Goal: Information Seeking & Learning: Learn about a topic

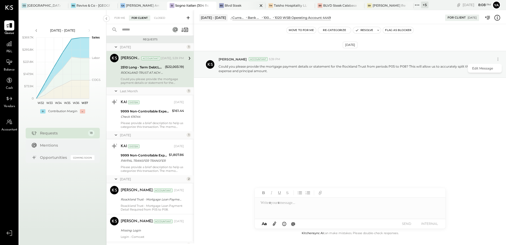
click at [233, 4] on div "Blvd Steak" at bounding box center [233, 5] width 17 height 4
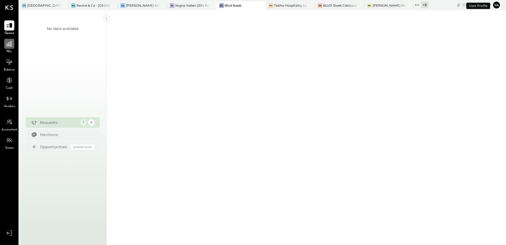
click at [12, 45] on icon at bounding box center [9, 43] width 7 height 7
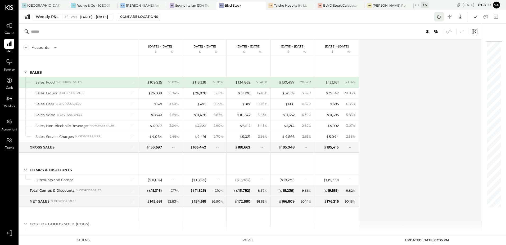
click at [438, 18] on icon at bounding box center [439, 17] width 4 height 4
click at [10, 29] on div at bounding box center [9, 25] width 10 height 10
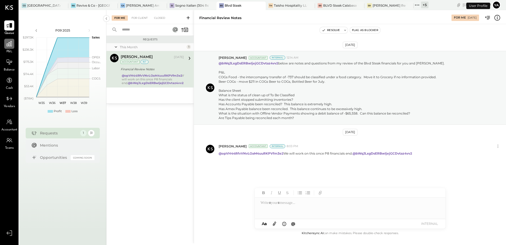
click at [9, 42] on icon at bounding box center [9, 43] width 7 height 7
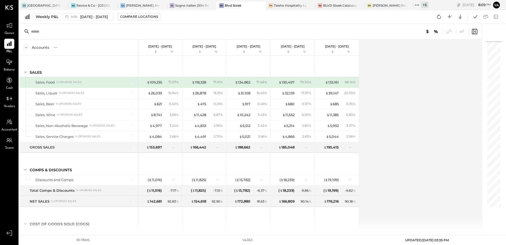
click at [427, 144] on div "Accounts S % GL Sep 1 - 7, 2025 $ % Aug 25 - 31, 2025 $ % Aug 18 - 24, 2025 $ %…" at bounding box center [250, 135] width 463 height 192
click at [473, 16] on icon at bounding box center [475, 16] width 7 height 7
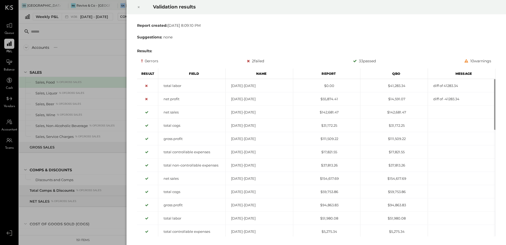
click at [138, 6] on icon at bounding box center [138, 7] width 3 height 6
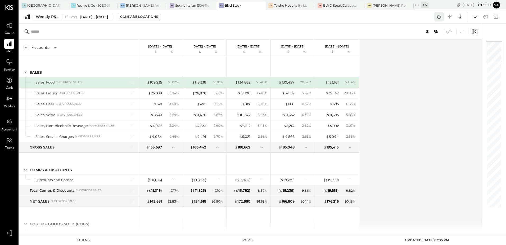
click at [437, 18] on icon at bounding box center [439, 16] width 7 height 7
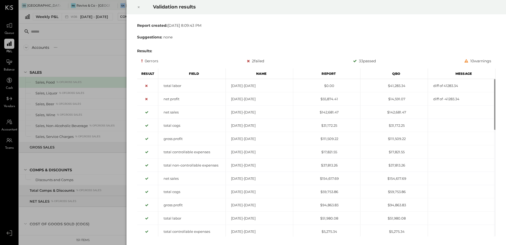
click at [138, 8] on icon at bounding box center [138, 7] width 3 height 6
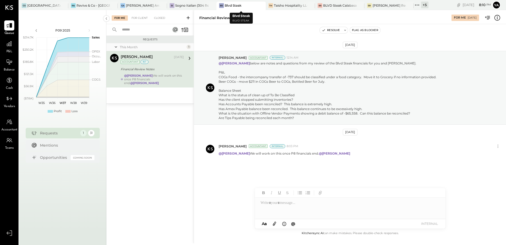
click at [235, 6] on div "Blvd Steak" at bounding box center [233, 5] width 17 height 4
click at [6, 45] on icon at bounding box center [9, 43] width 7 height 7
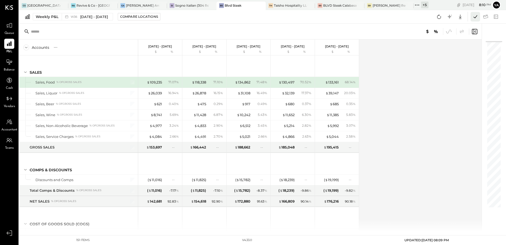
click at [473, 19] on icon at bounding box center [475, 16] width 7 height 7
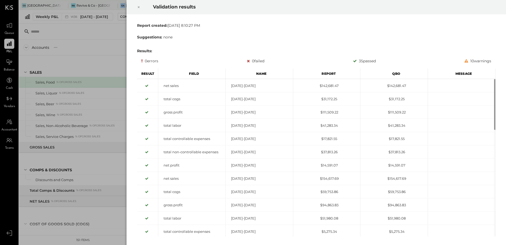
click at [137, 7] on icon at bounding box center [138, 7] width 3 height 6
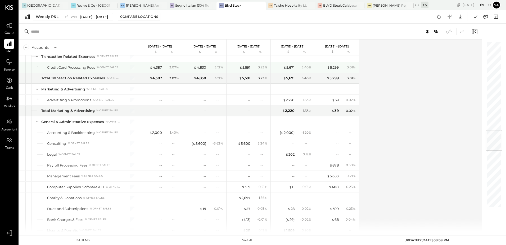
scroll to position [662, 0]
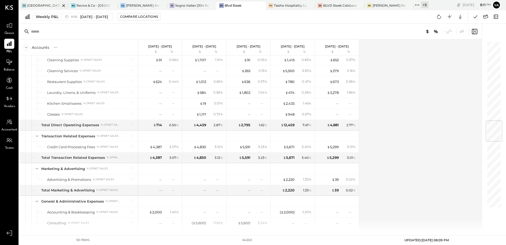
click at [28, 5] on div "[GEOGRAPHIC_DATA][PERSON_NAME]" at bounding box center [43, 5] width 33 height 4
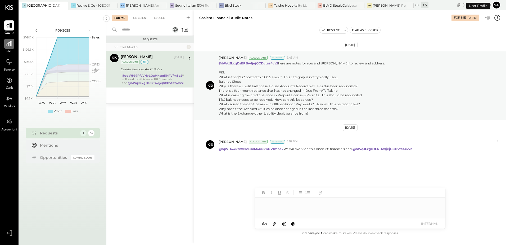
click at [9, 44] on icon at bounding box center [9, 43] width 7 height 7
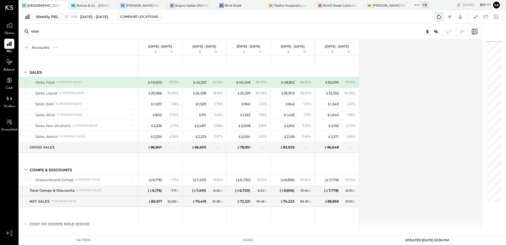
click at [440, 17] on icon at bounding box center [439, 16] width 7 height 7
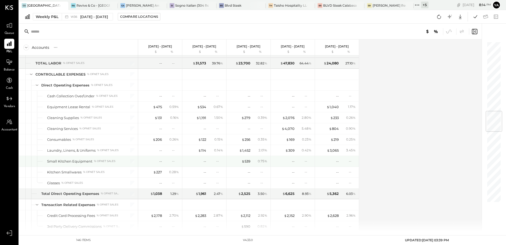
scroll to position [476, 0]
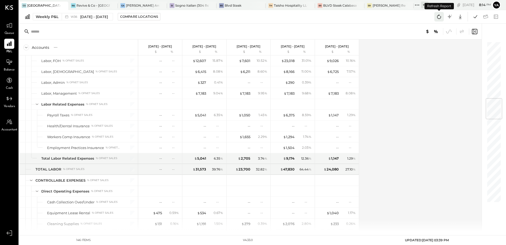
click at [437, 19] on icon at bounding box center [439, 16] width 7 height 7
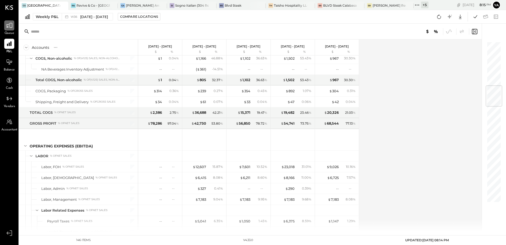
click at [10, 26] on icon at bounding box center [9, 25] width 7 height 7
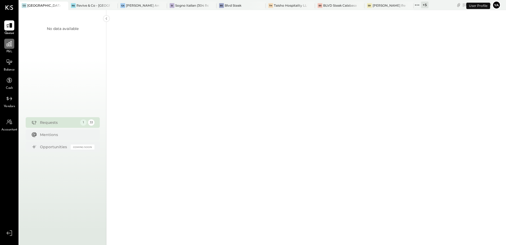
click at [12, 39] on div at bounding box center [9, 44] width 10 height 10
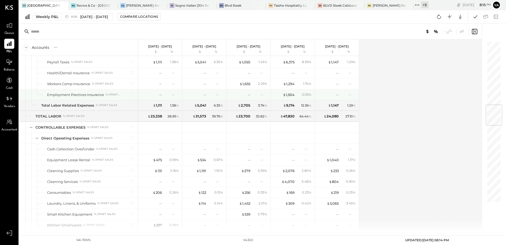
scroll to position [344, 0]
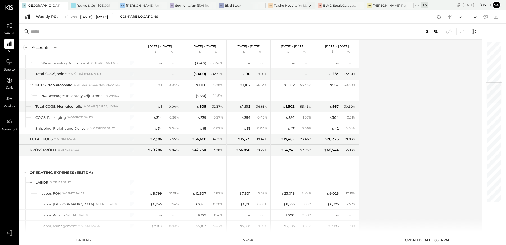
click at [286, 7] on div "Taisho Hospitality LLC" at bounding box center [290, 5] width 33 height 4
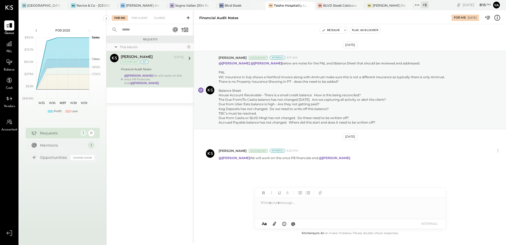
click at [154, 135] on div "Requests This Month 1 [PERSON_NAME] Accountant [PERSON_NAME] [DATE] Accountant …" at bounding box center [149, 133] width 87 height 194
click at [10, 48] on div at bounding box center [9, 44] width 10 height 10
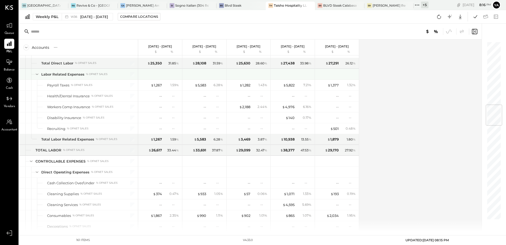
scroll to position [529, 0]
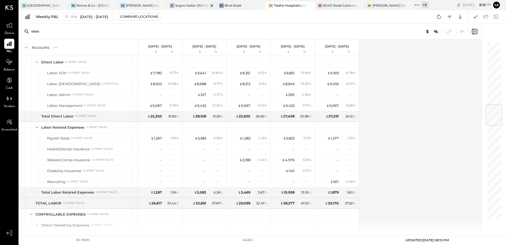
click at [194, 9] on div "SI Sogno Italian (304 Restaurant)" at bounding box center [191, 6] width 49 height 8
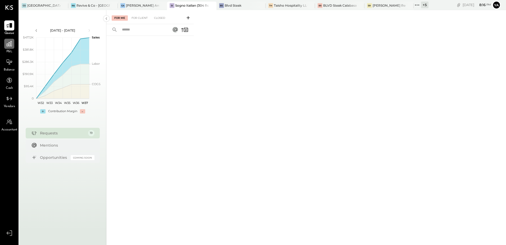
click at [14, 44] on div at bounding box center [9, 44] width 10 height 10
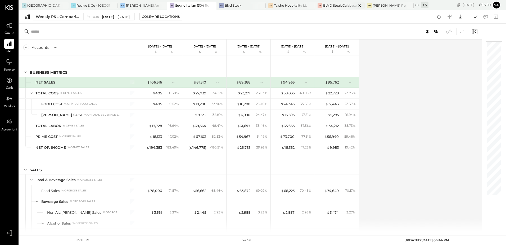
click at [332, 7] on div "BLVD Steak Calabasas" at bounding box center [339, 5] width 33 height 4
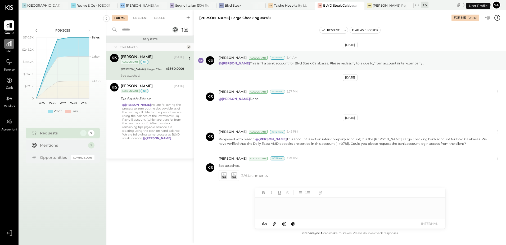
click at [10, 45] on icon at bounding box center [9, 43] width 7 height 7
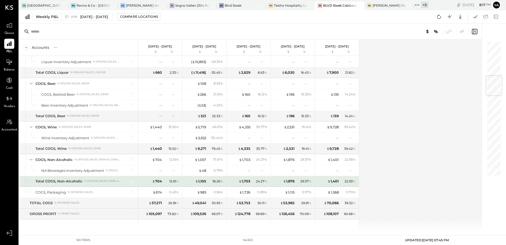
scroll to position [79, 0]
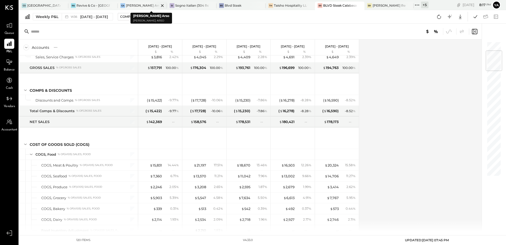
click at [131, 6] on div "[PERSON_NAME] Arso" at bounding box center [142, 5] width 33 height 4
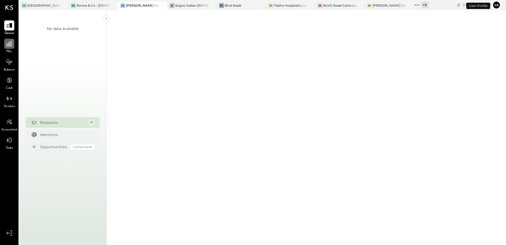
click at [10, 46] on icon at bounding box center [9, 43] width 7 height 7
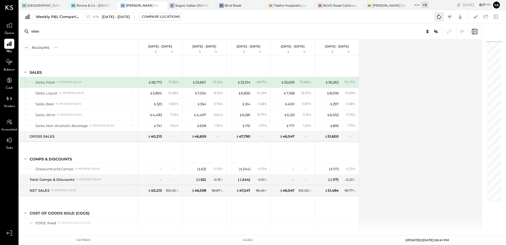
click at [436, 19] on icon at bounding box center [439, 16] width 7 height 7
click at [440, 16] on icon at bounding box center [439, 16] width 7 height 7
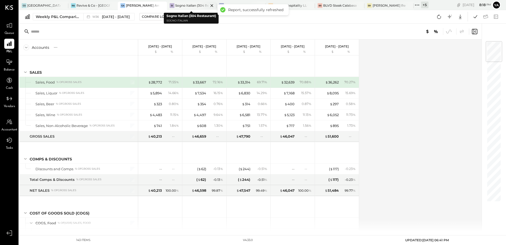
click at [187, 5] on div "Sogno Italian (304 Restaurant)" at bounding box center [191, 5] width 33 height 4
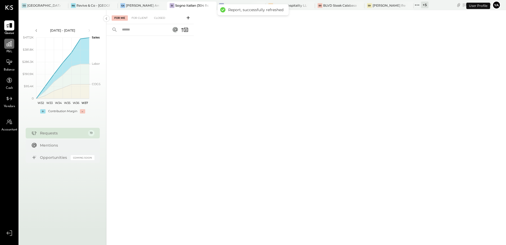
click at [11, 41] on icon at bounding box center [9, 43] width 7 height 7
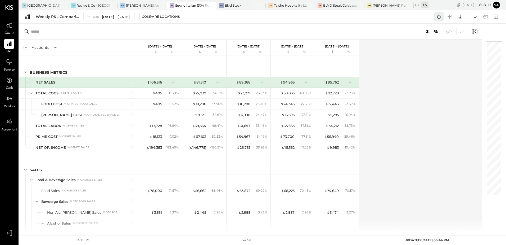
click at [442, 18] on icon at bounding box center [439, 16] width 7 height 7
click at [12, 33] on span "Queue" at bounding box center [9, 33] width 10 height 5
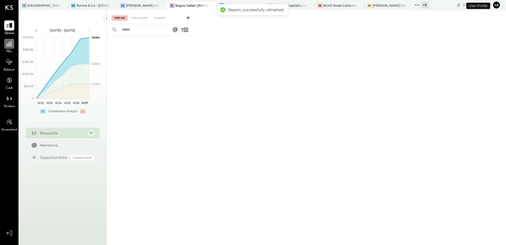
click at [11, 41] on icon at bounding box center [9, 43] width 5 height 5
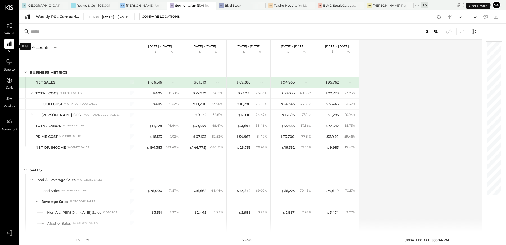
click at [11, 41] on icon at bounding box center [9, 43] width 4 height 4
click at [438, 15] on icon at bounding box center [439, 16] width 7 height 7
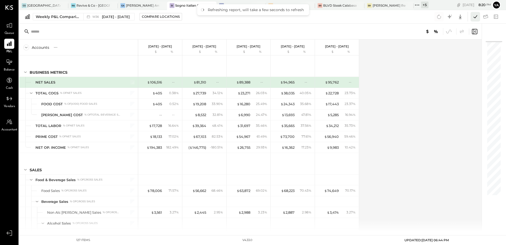
click at [474, 20] on icon at bounding box center [475, 16] width 7 height 7
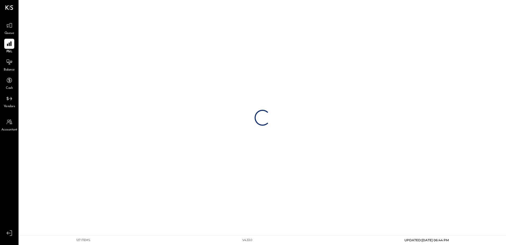
click at [14, 28] on div "Queue" at bounding box center [9, 27] width 15 height 15
click at [10, 46] on icon at bounding box center [9, 43] width 7 height 7
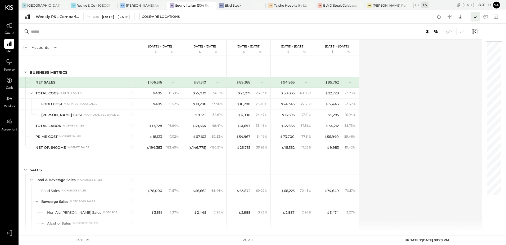
click at [475, 20] on button at bounding box center [476, 17] width 10 height 10
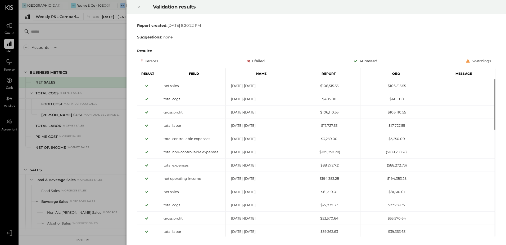
click at [138, 9] on icon at bounding box center [138, 7] width 3 height 6
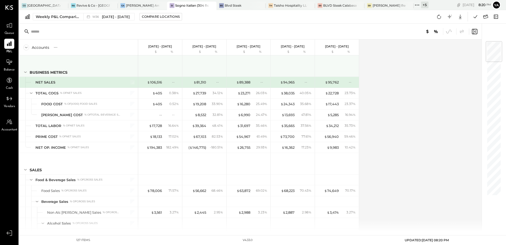
click at [26, 73] on icon at bounding box center [25, 72] width 6 height 6
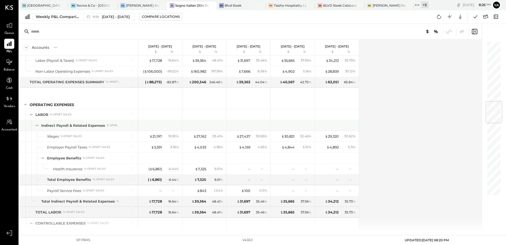
scroll to position [582, 0]
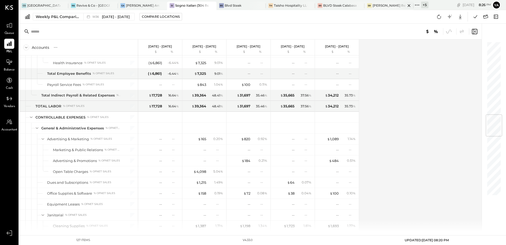
click at [381, 5] on div "[PERSON_NAME] Restaurant & Deli" at bounding box center [389, 5] width 33 height 4
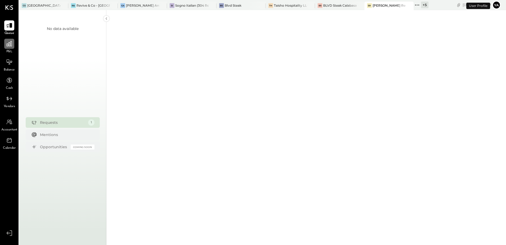
click at [11, 47] on icon at bounding box center [9, 43] width 7 height 7
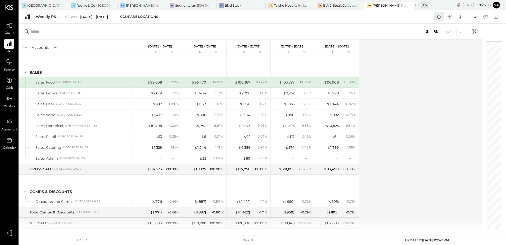
click at [438, 16] on icon at bounding box center [439, 17] width 4 height 4
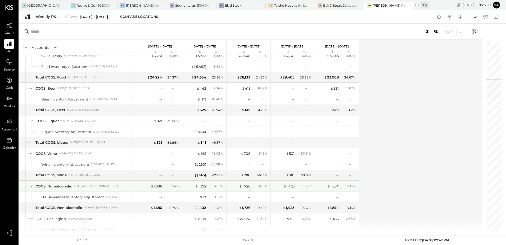
scroll to position [344, 0]
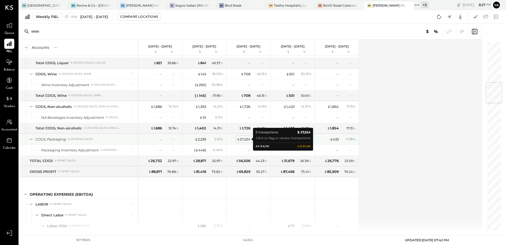
click at [249, 139] on div "$ 27,524" at bounding box center [243, 139] width 13 height 5
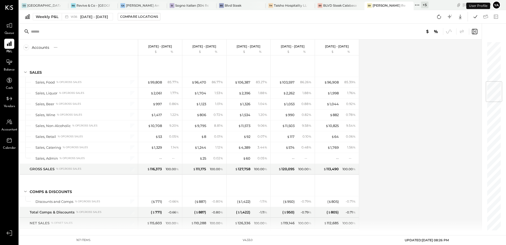
scroll to position [334, 0]
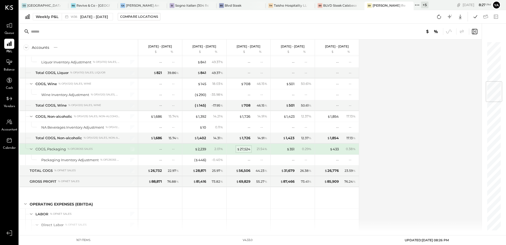
click at [241, 150] on div "$ 27,524" at bounding box center [243, 148] width 13 height 5
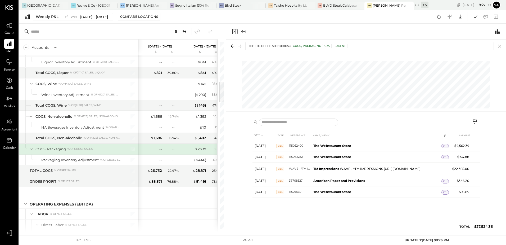
click at [500, 44] on icon at bounding box center [499, 45] width 7 height 7
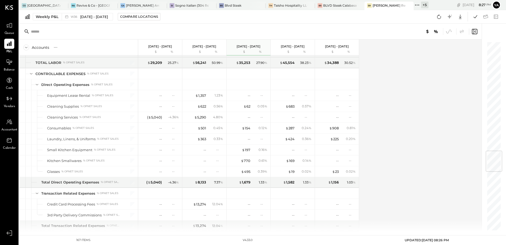
scroll to position [996, 0]
